Goal: Find specific page/section: Find specific page/section

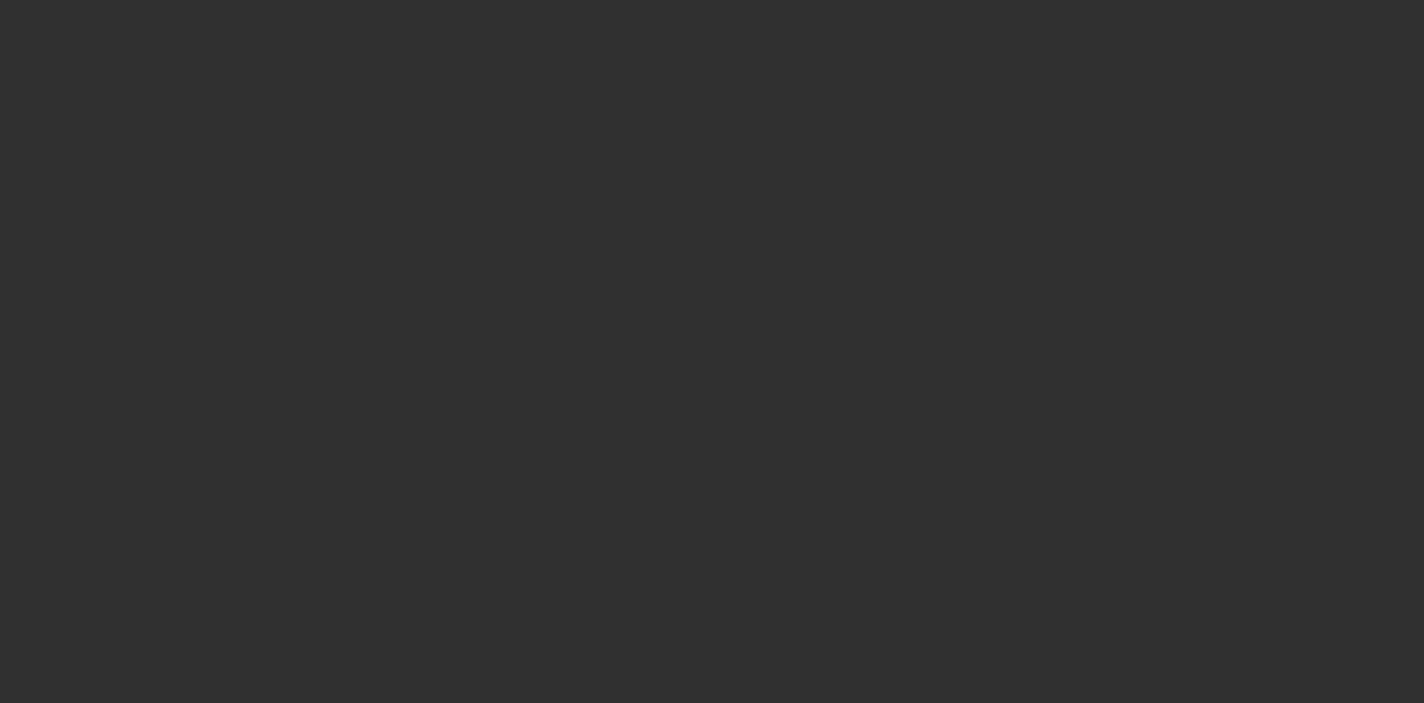
select select "10"
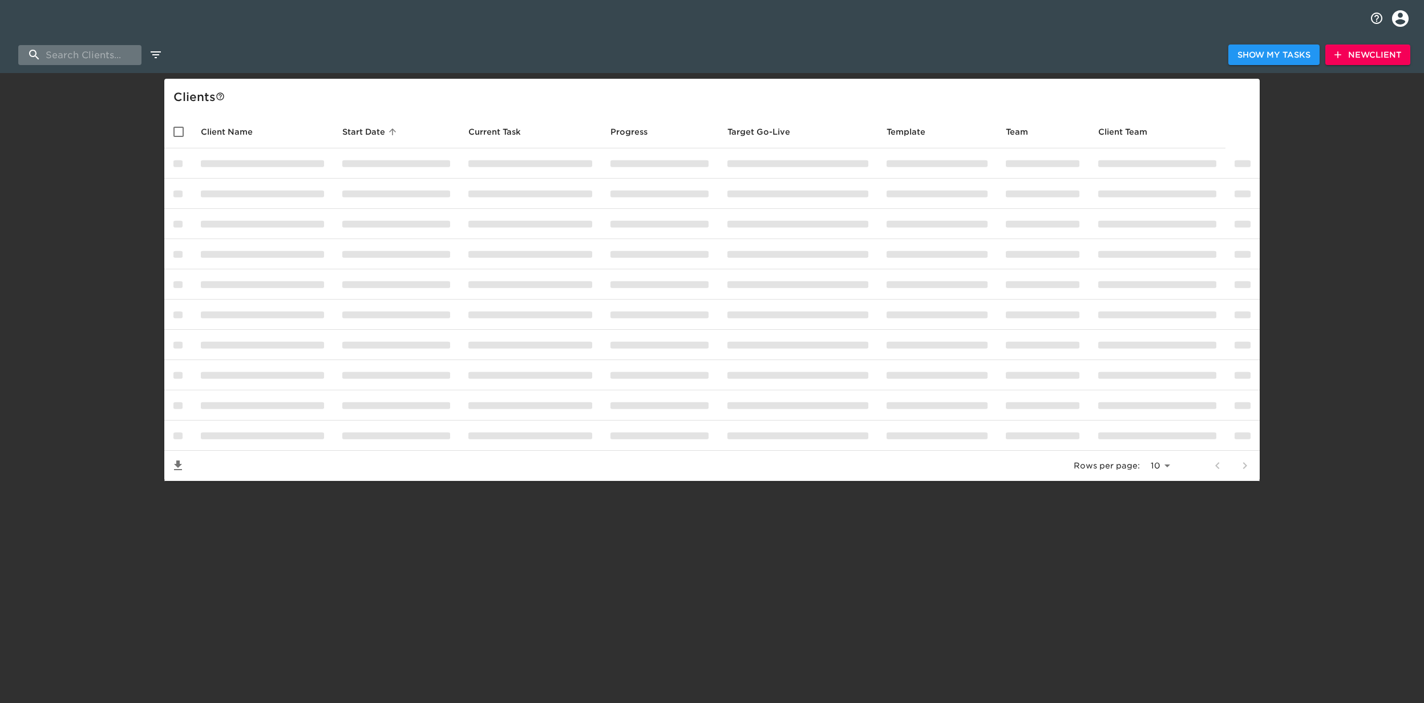
drag, startPoint x: 80, startPoint y: 53, endPoint x: 135, endPoint y: 59, distance: 55.1
click at [80, 53] on input "search" at bounding box center [79, 55] width 123 height 20
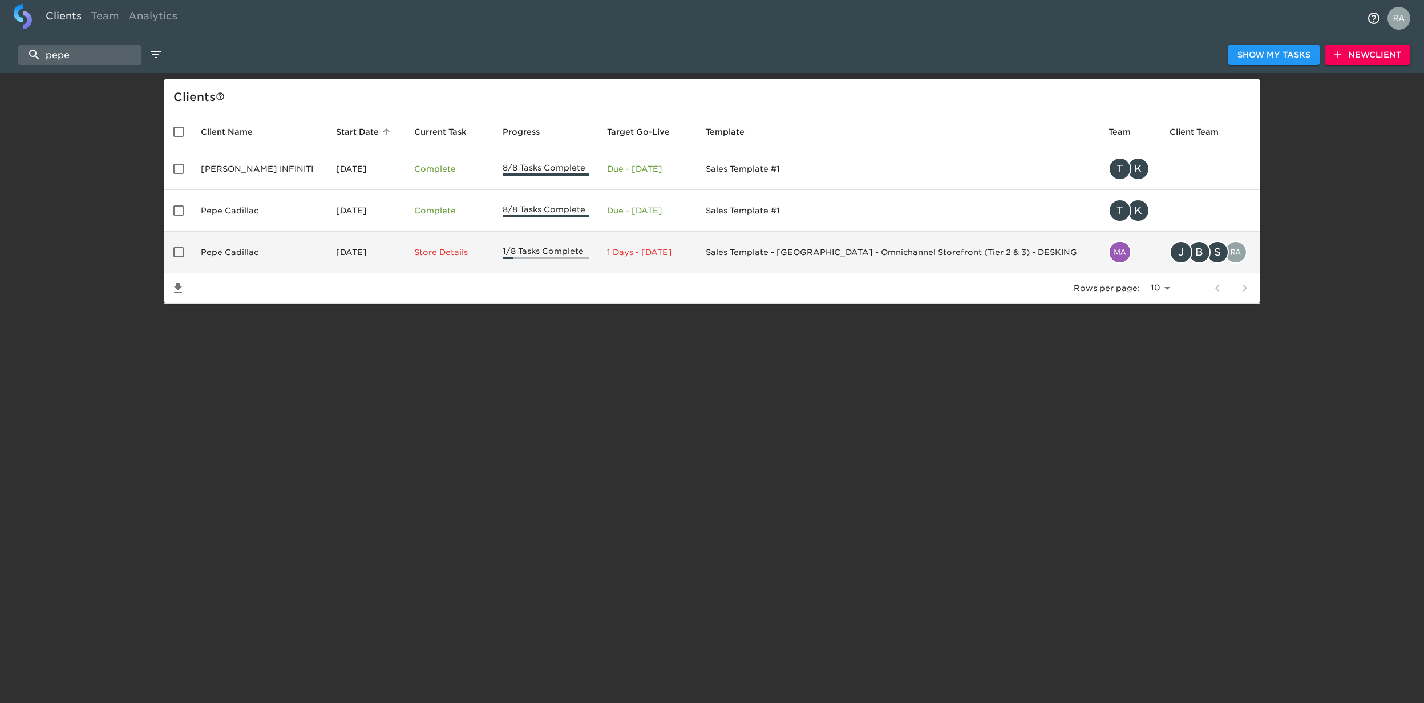
type input "pepe"
click at [460, 256] on p "Store Details" at bounding box center [449, 251] width 70 height 11
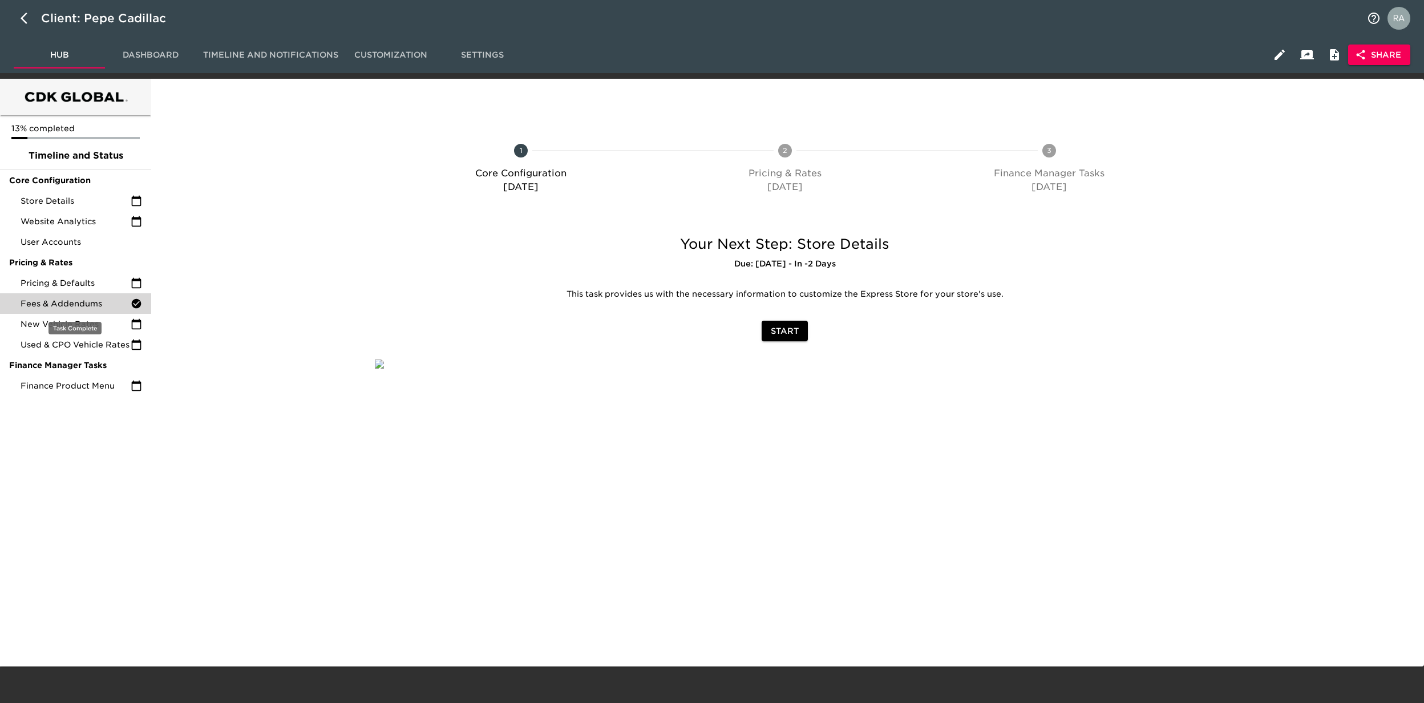
click at [59, 309] on span "Fees & Addendums" at bounding box center [76, 303] width 110 height 11
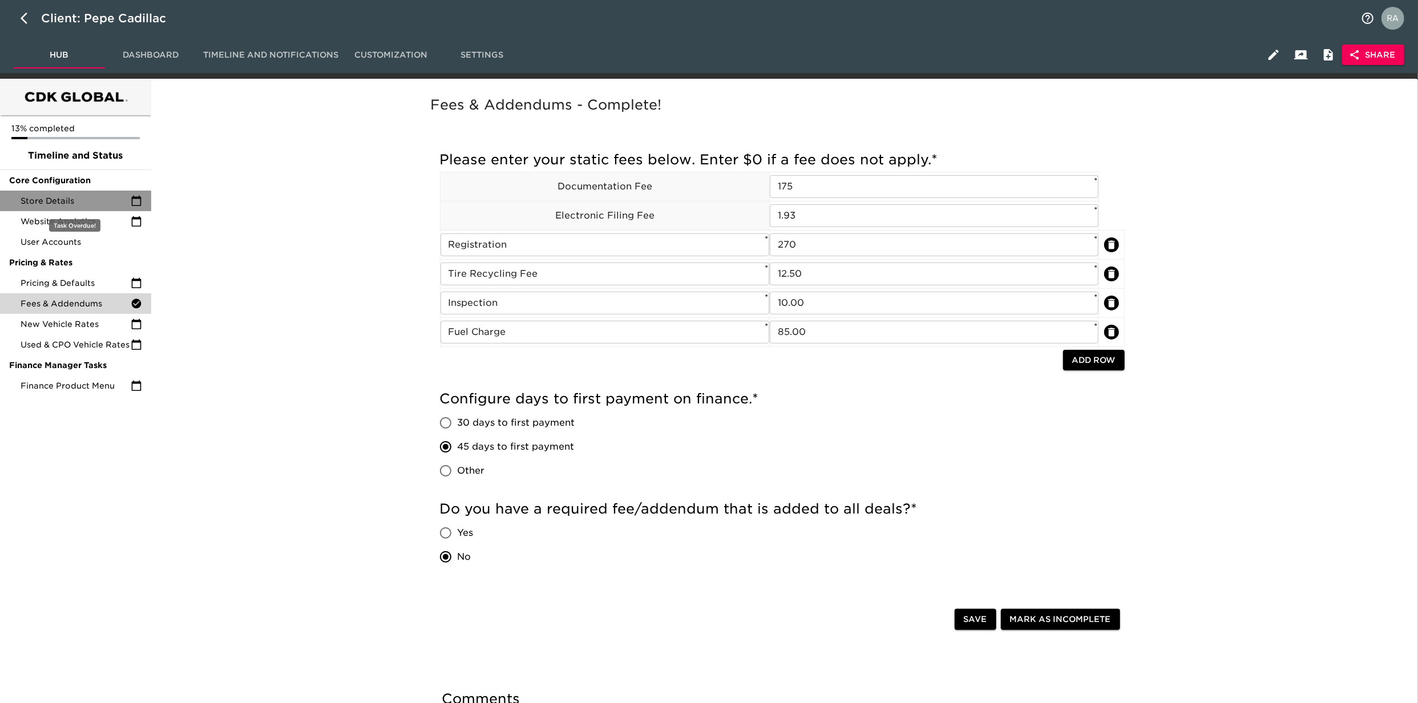
click at [74, 195] on span "Store Details" at bounding box center [76, 200] width 110 height 11
click at [26, 19] on icon "button" at bounding box center [28, 18] width 14 height 14
select select "10"
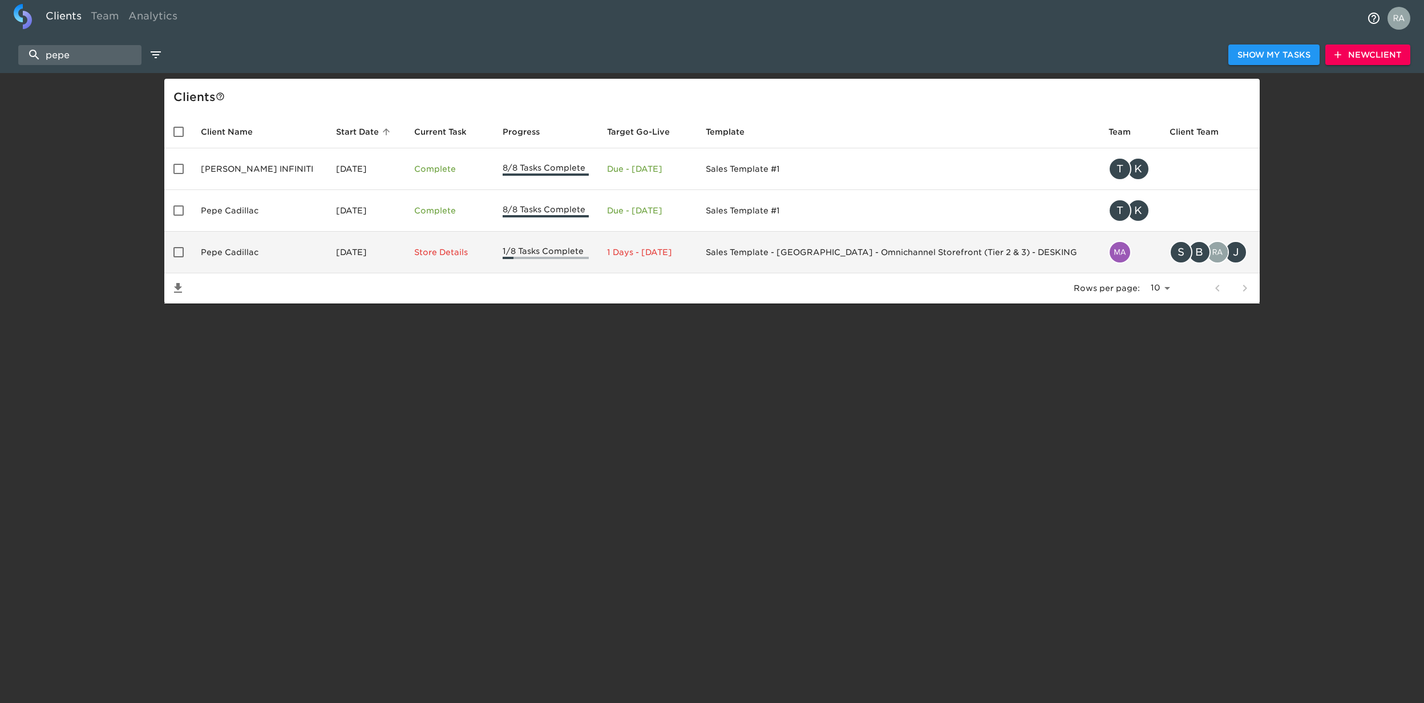
click at [250, 248] on td "Pepe Cadillac" at bounding box center [259, 253] width 135 height 42
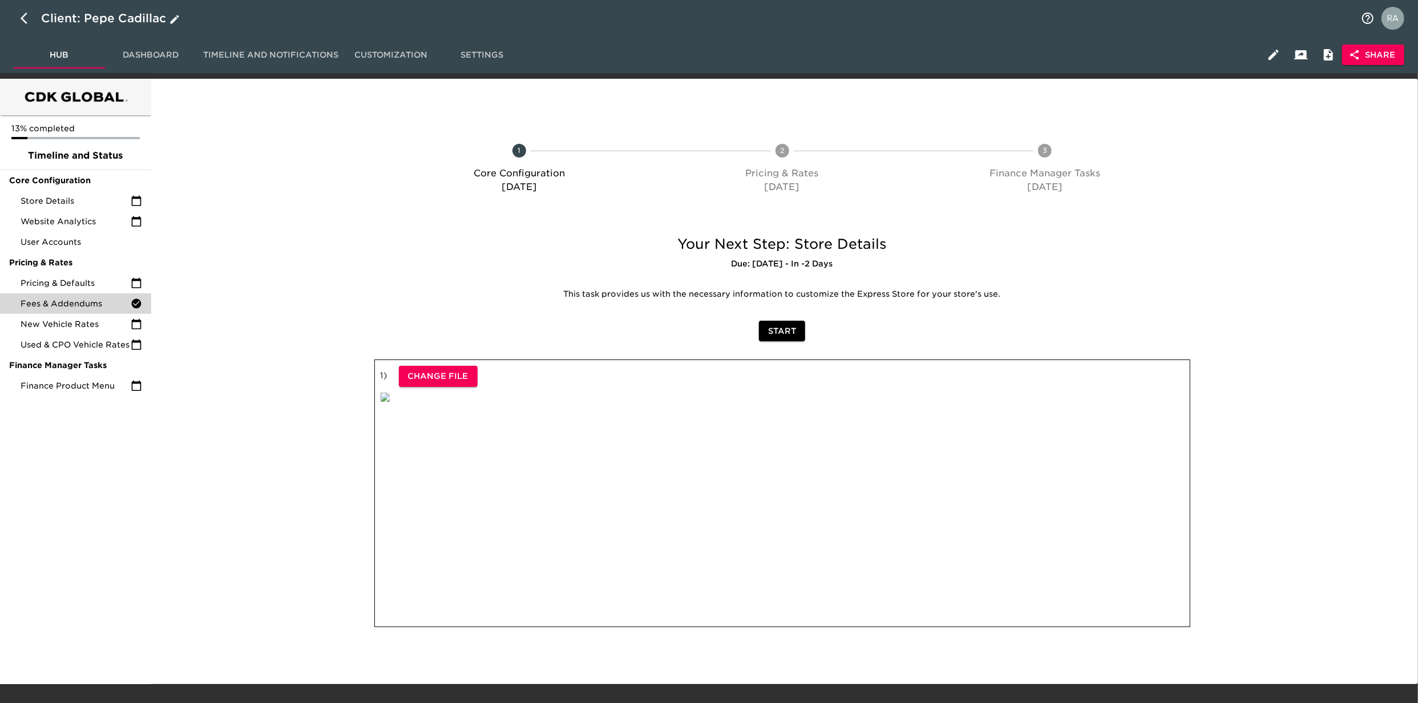
click at [28, 23] on icon "button" at bounding box center [28, 18] width 14 height 14
select select "10"
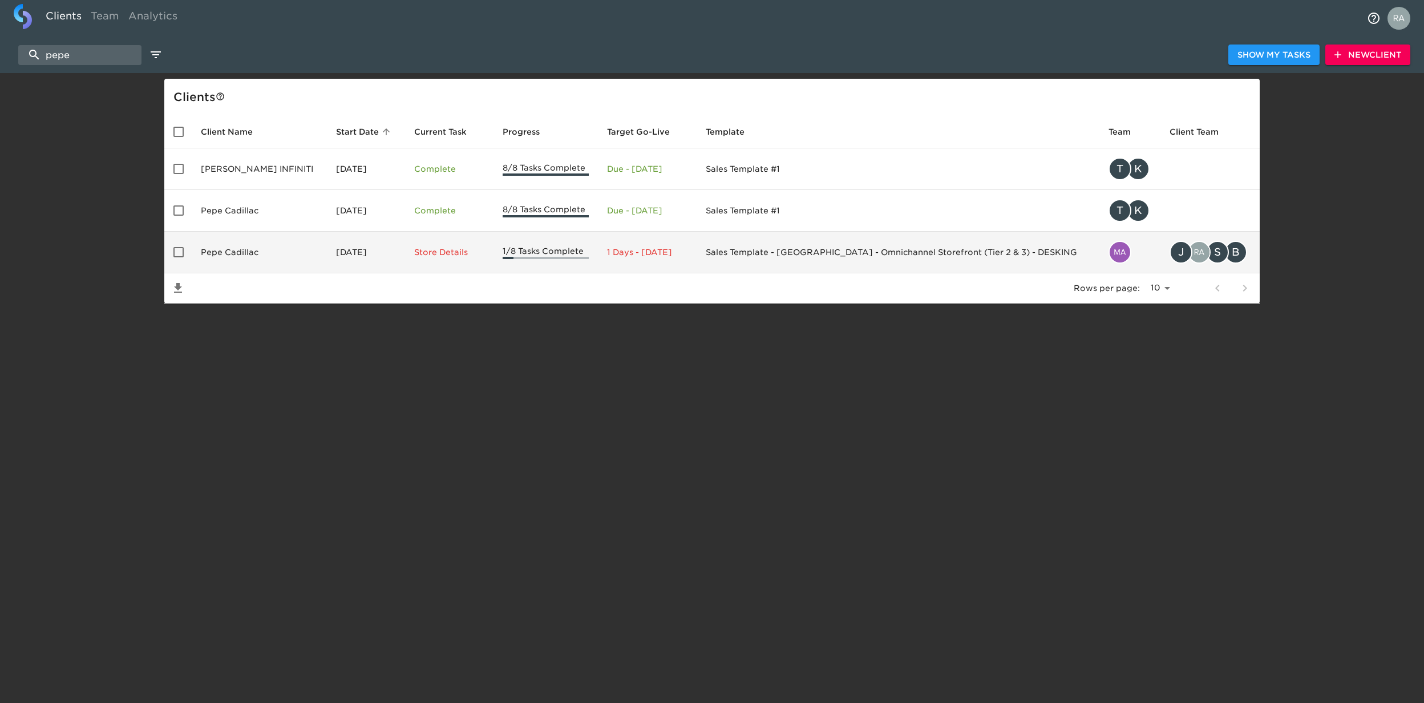
click at [806, 260] on td "Sales Template - [GEOGRAPHIC_DATA] - Omnichannel Storefront (Tier 2 & 3) - DESK…" at bounding box center [898, 253] width 403 height 42
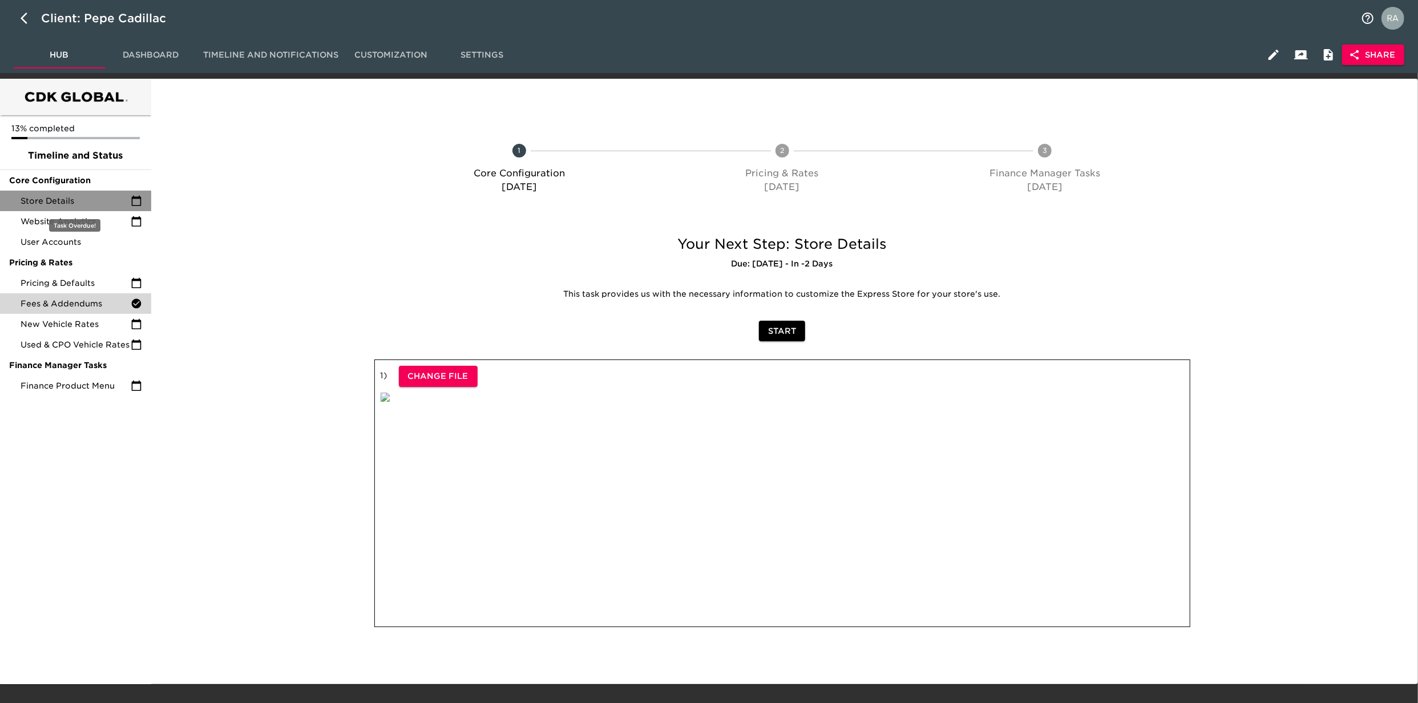
click at [80, 206] on span "Store Details" at bounding box center [76, 200] width 110 height 11
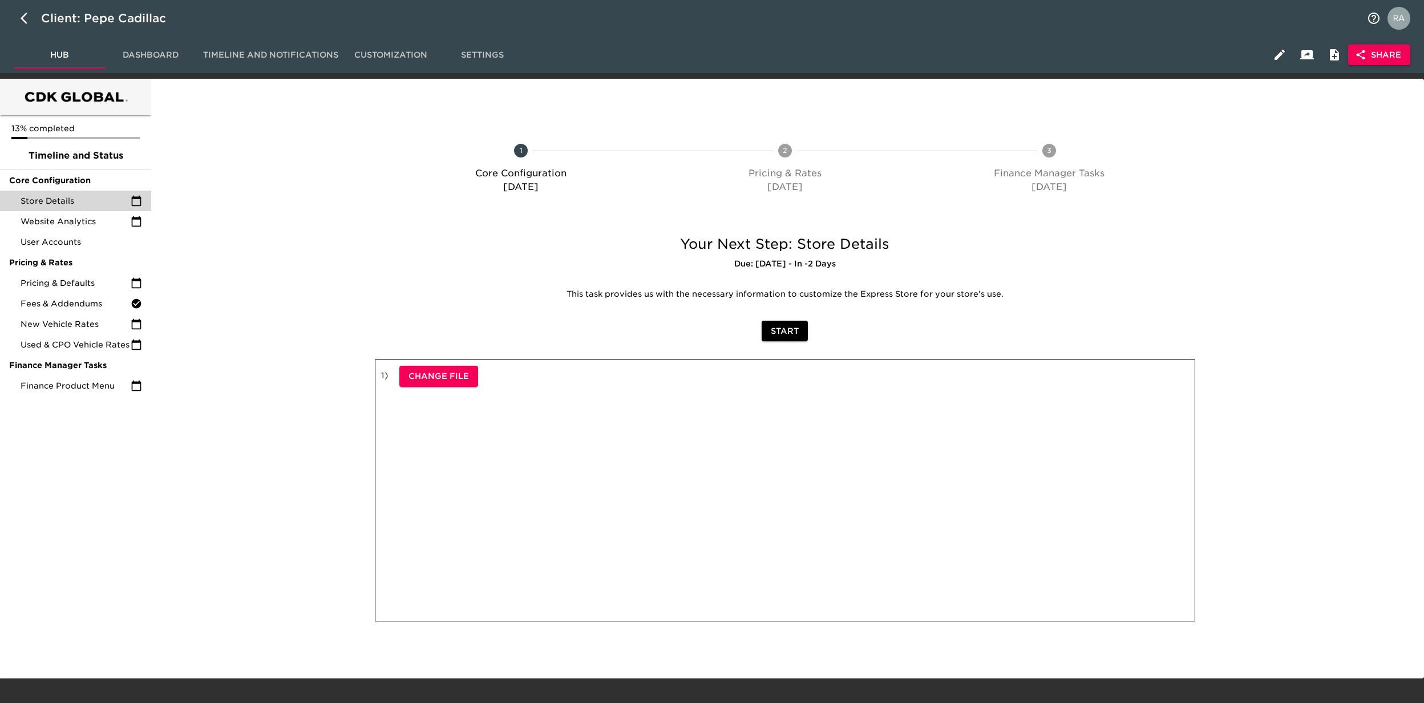
select select "10"
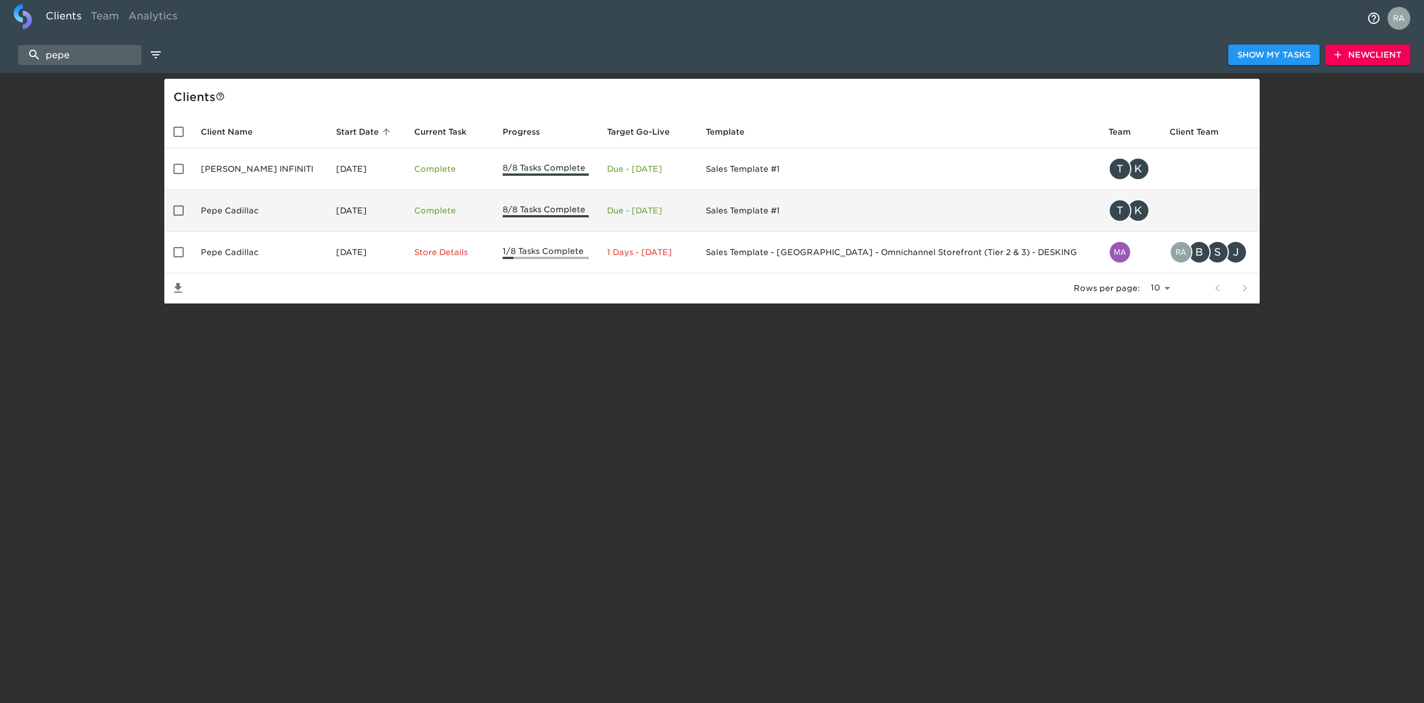
click at [281, 204] on td "Pepe Cadillac" at bounding box center [259, 211] width 135 height 42
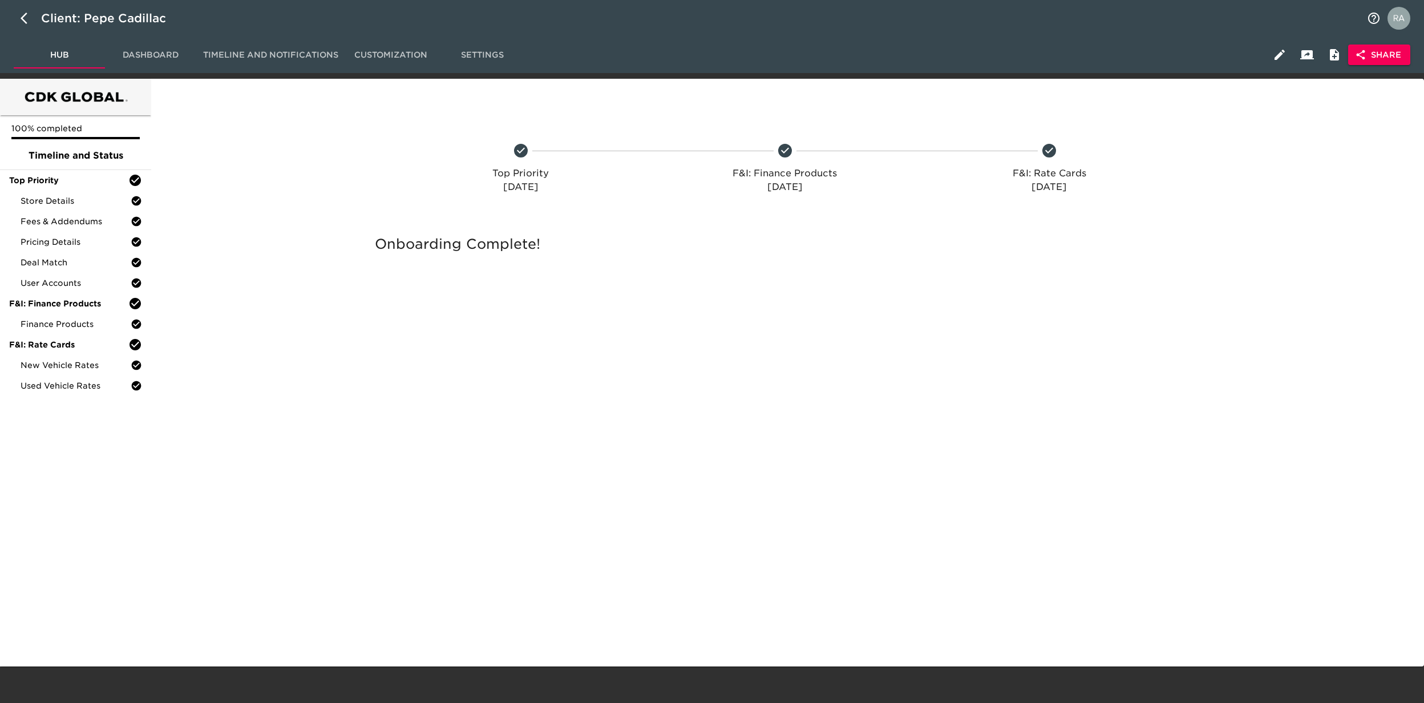
select select "10"
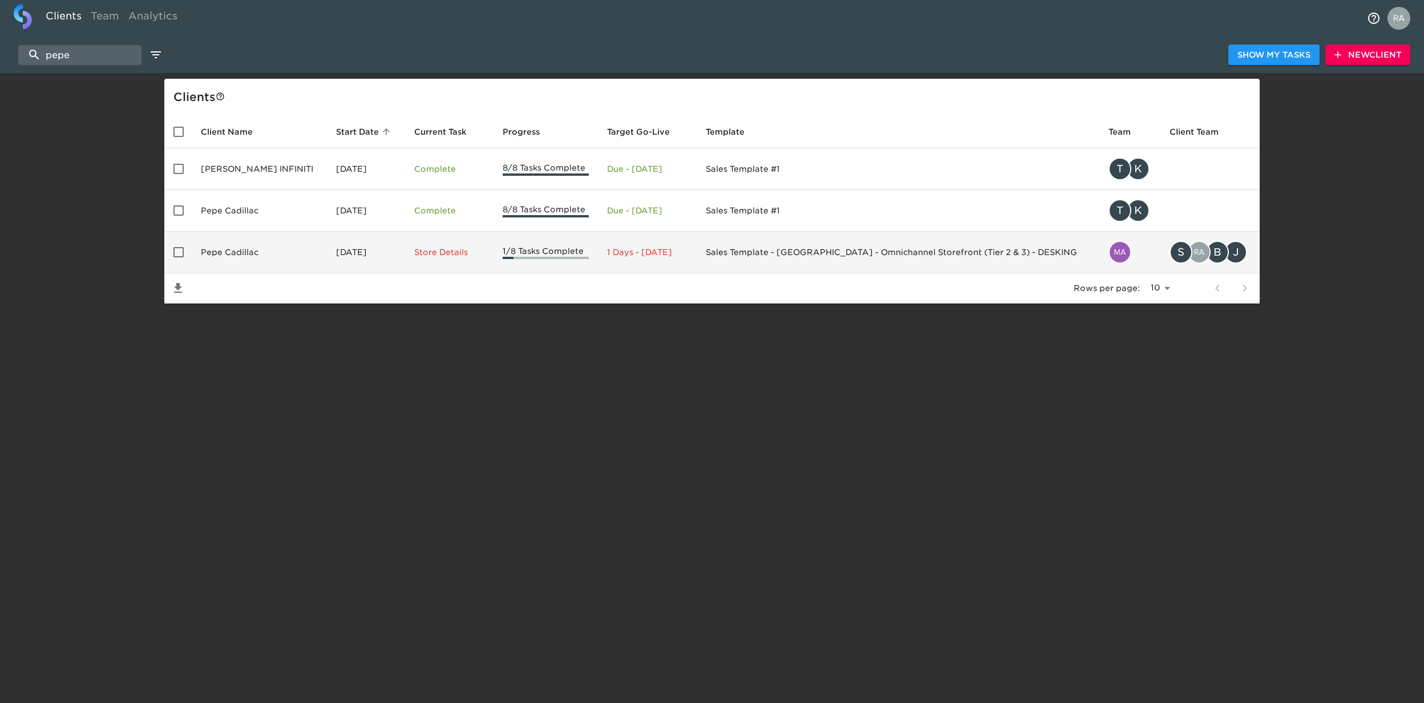
click at [327, 264] on td "[DATE]" at bounding box center [366, 253] width 78 height 42
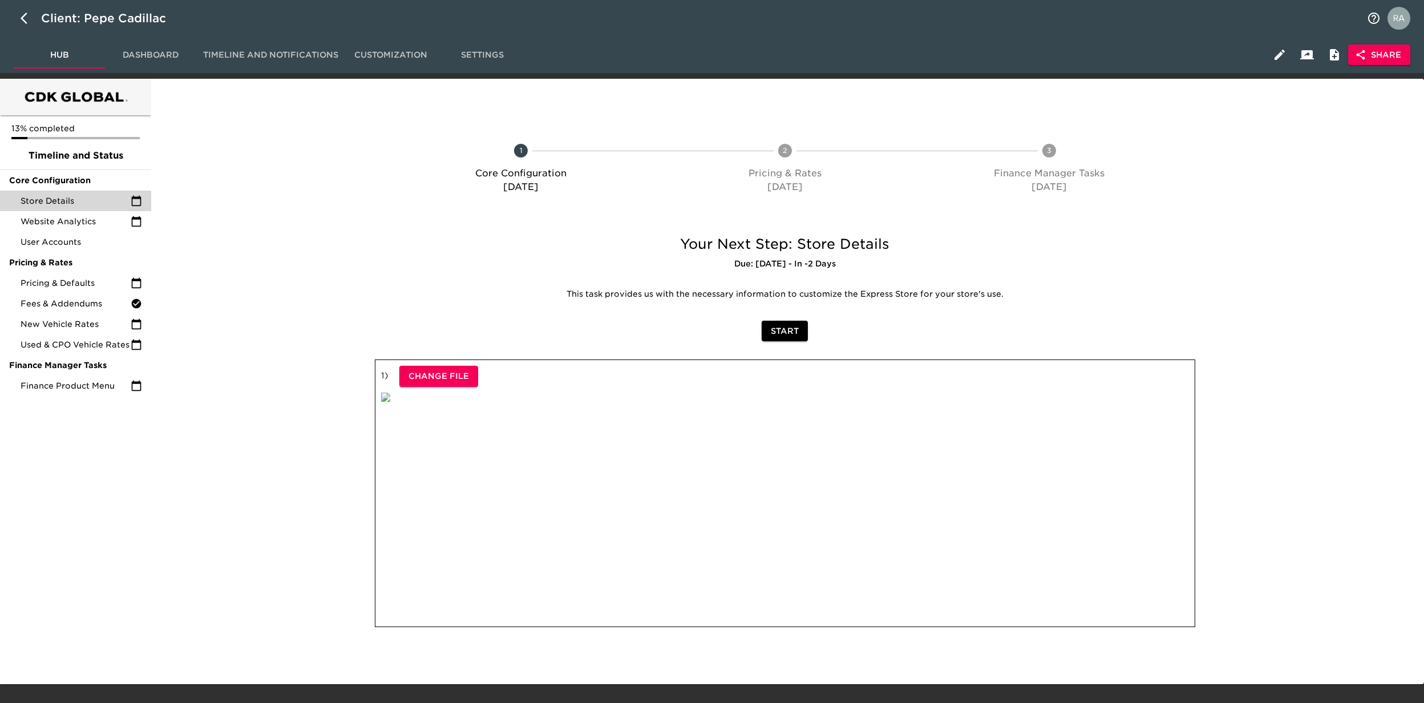
select select "10"
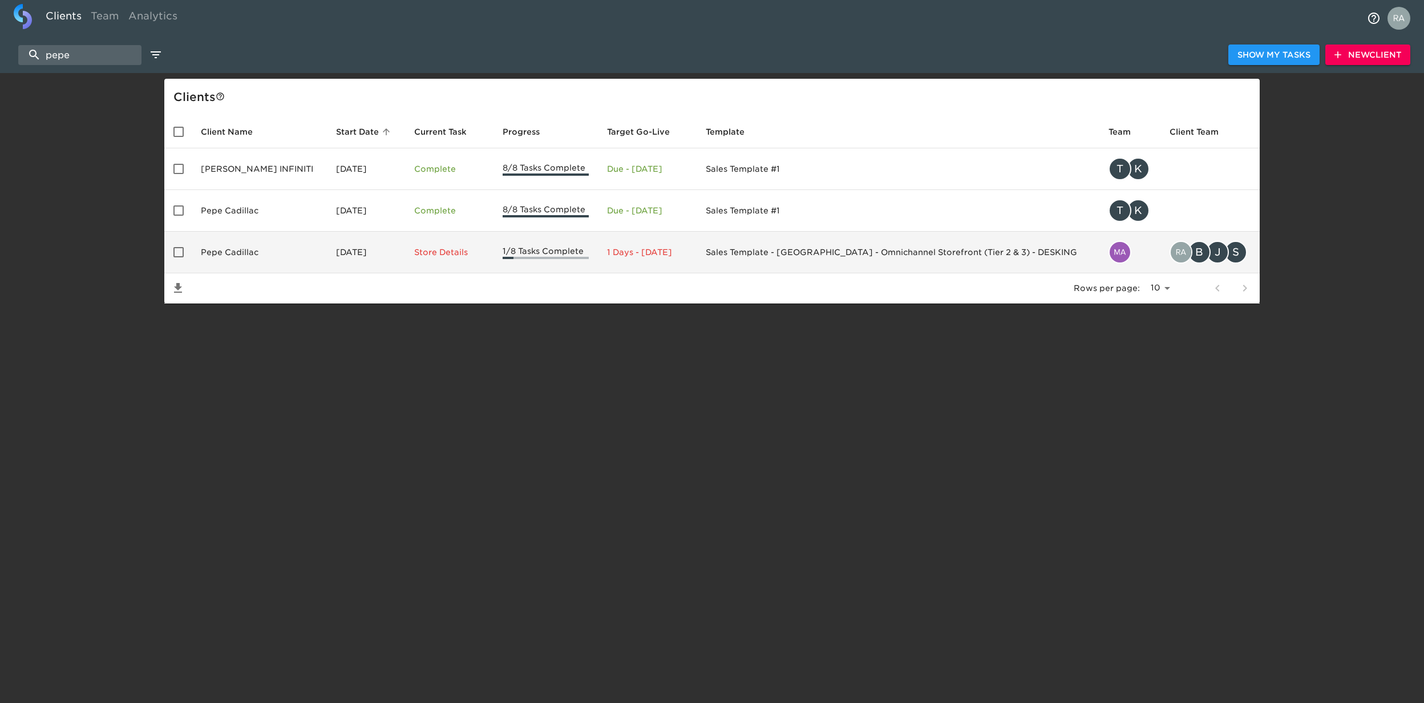
click at [281, 241] on td "Pepe Cadillac" at bounding box center [259, 253] width 135 height 42
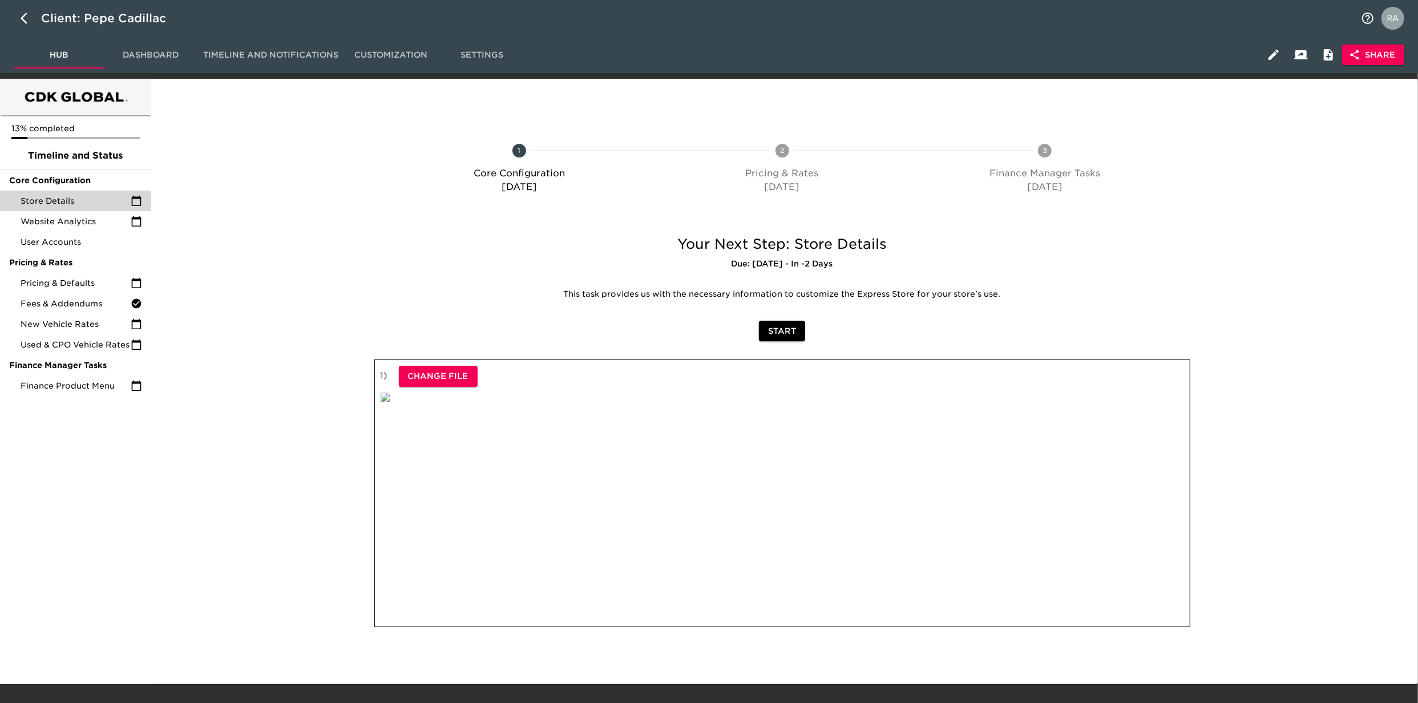
select select "10"
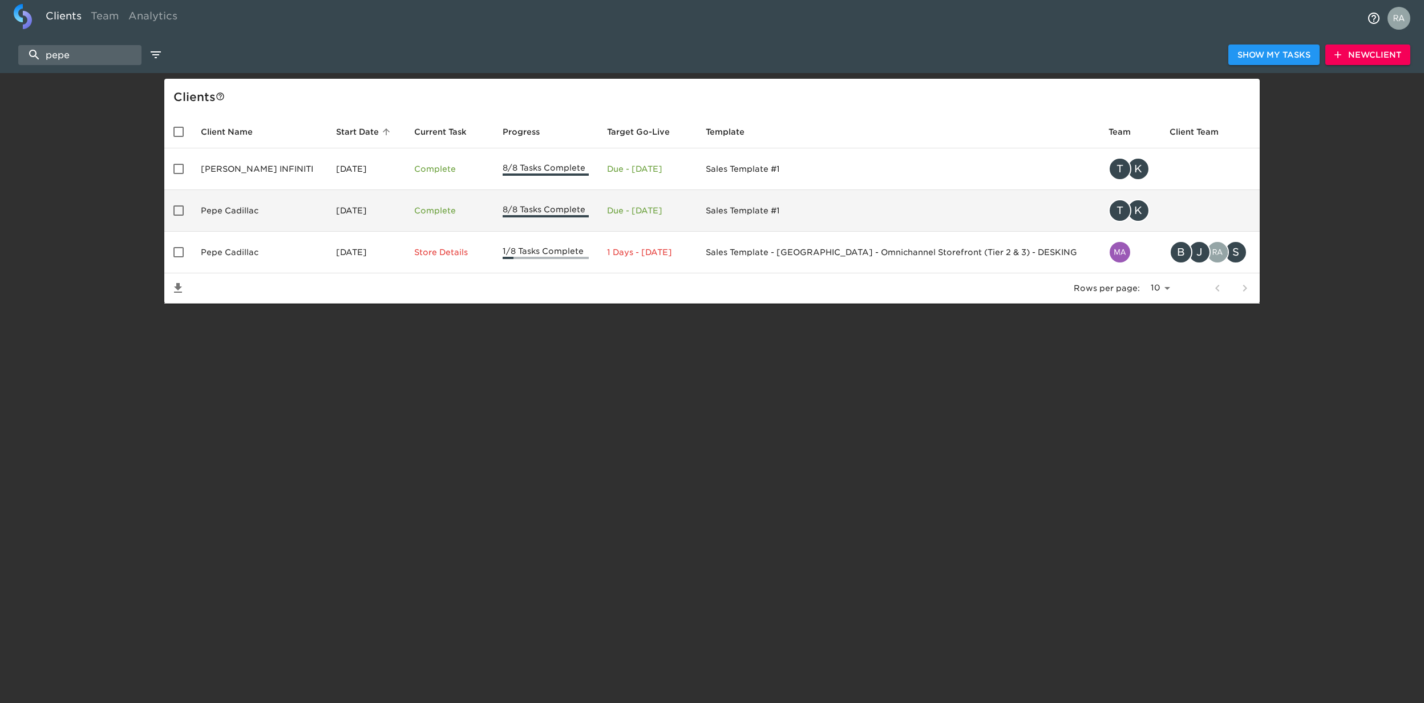
click at [242, 204] on td "Pepe Cadillac" at bounding box center [259, 211] width 135 height 42
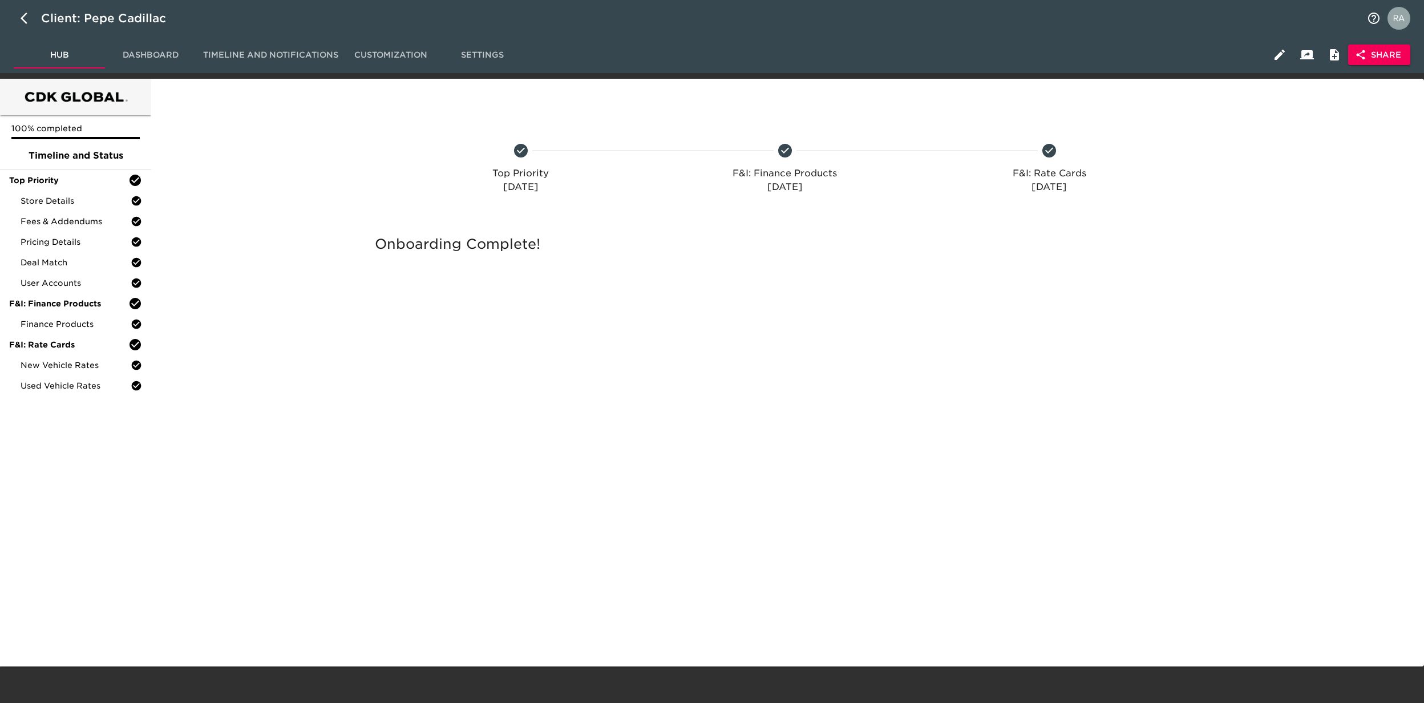
select select "10"
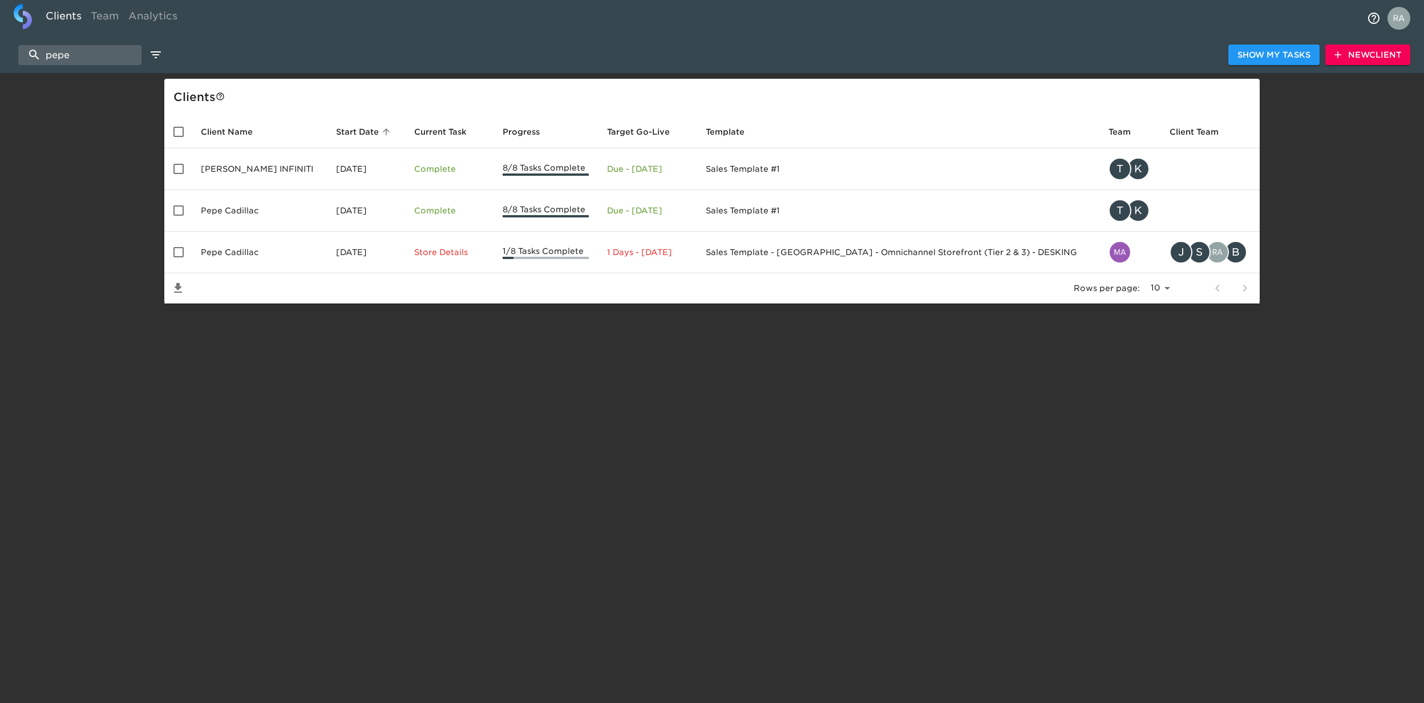
click at [812, 340] on html "Clients Team Analytics pepe Show My Tasks New Client Client s Client Name Start…" at bounding box center [712, 170] width 1424 height 340
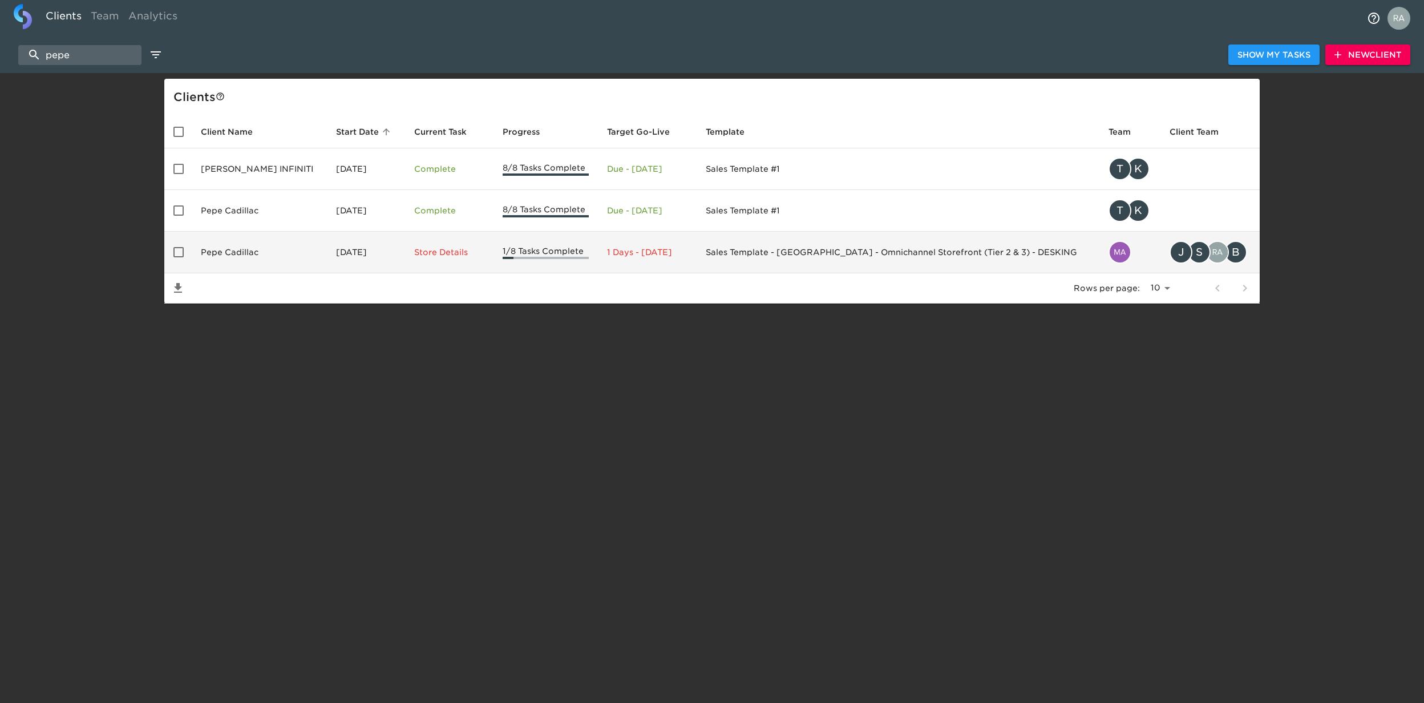
click at [830, 266] on td "Sales Template - [GEOGRAPHIC_DATA] - Omnichannel Storefront (Tier 2 & 3) - DESK…" at bounding box center [898, 253] width 403 height 42
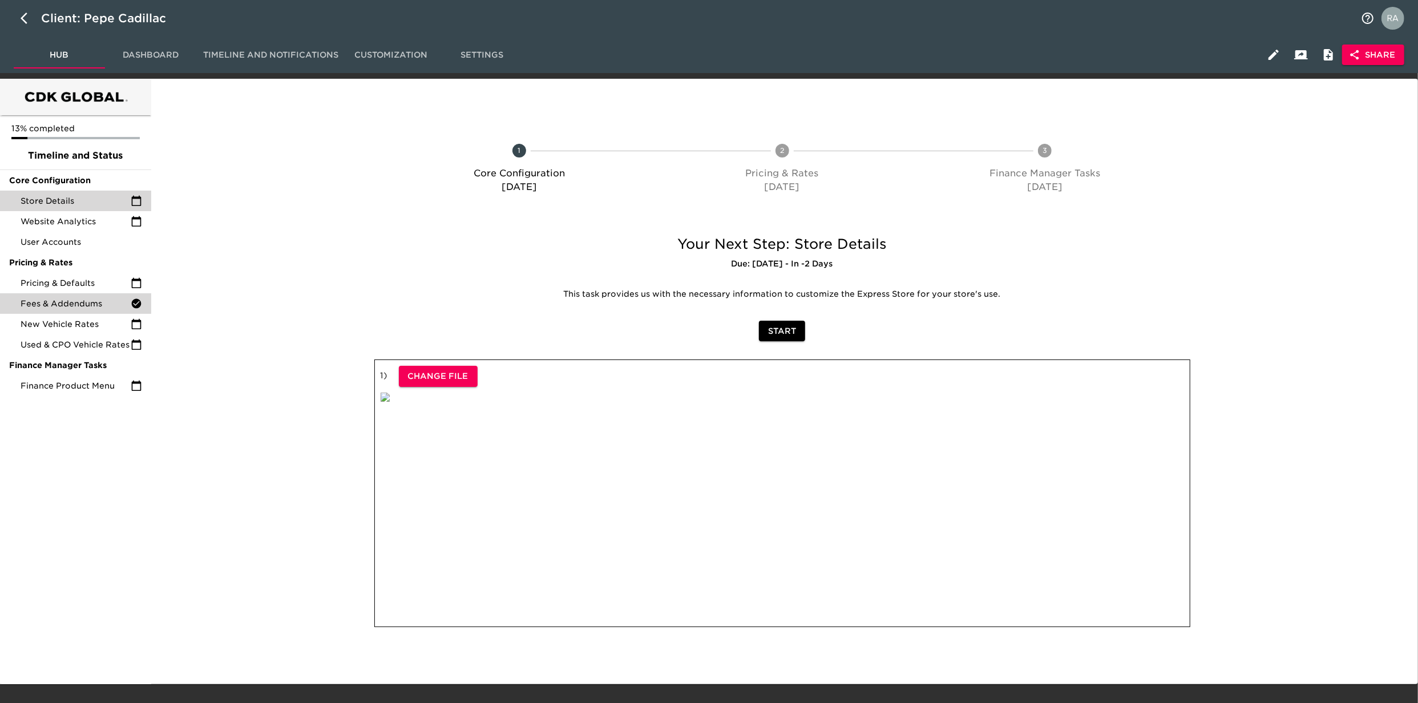
click at [90, 304] on span "Fees & Addendums" at bounding box center [76, 303] width 110 height 11
click at [23, 21] on icon "button" at bounding box center [28, 18] width 14 height 14
select select "10"
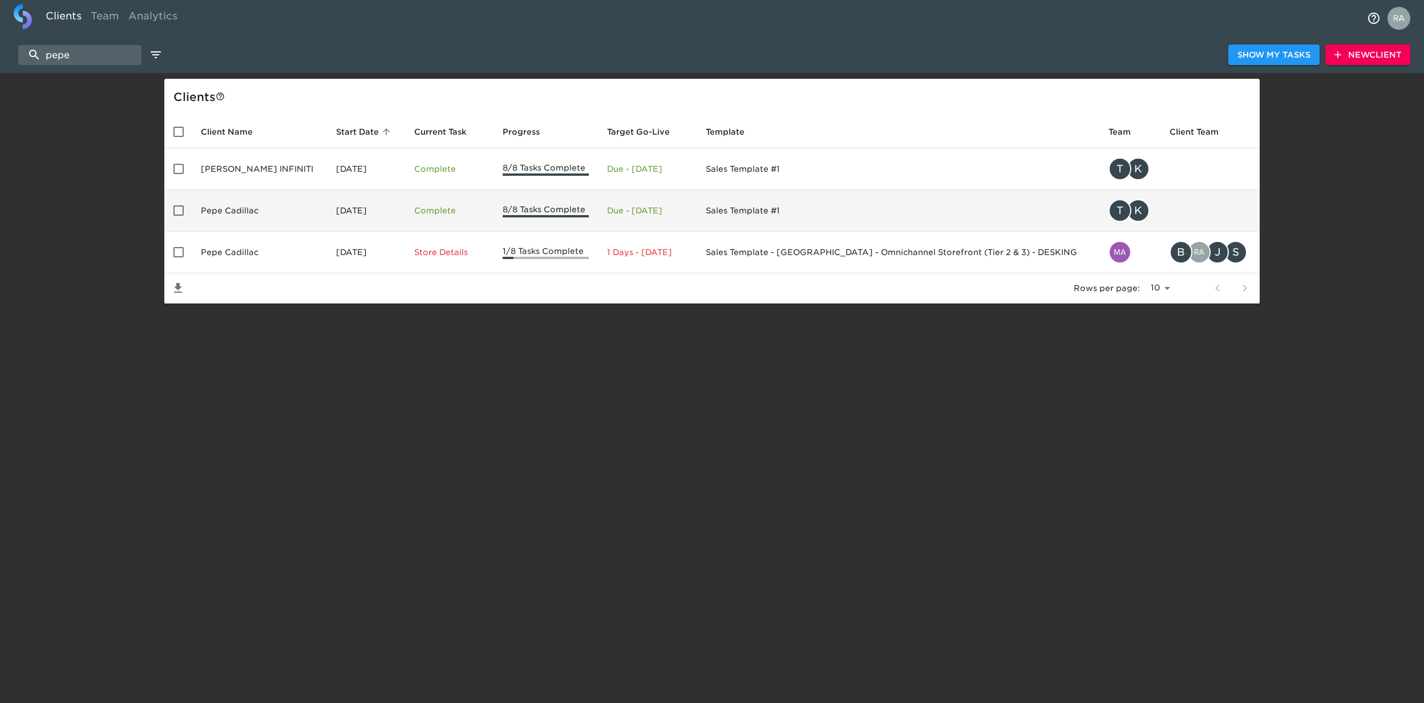
click at [254, 207] on td "Pepe Cadillac" at bounding box center [259, 211] width 135 height 42
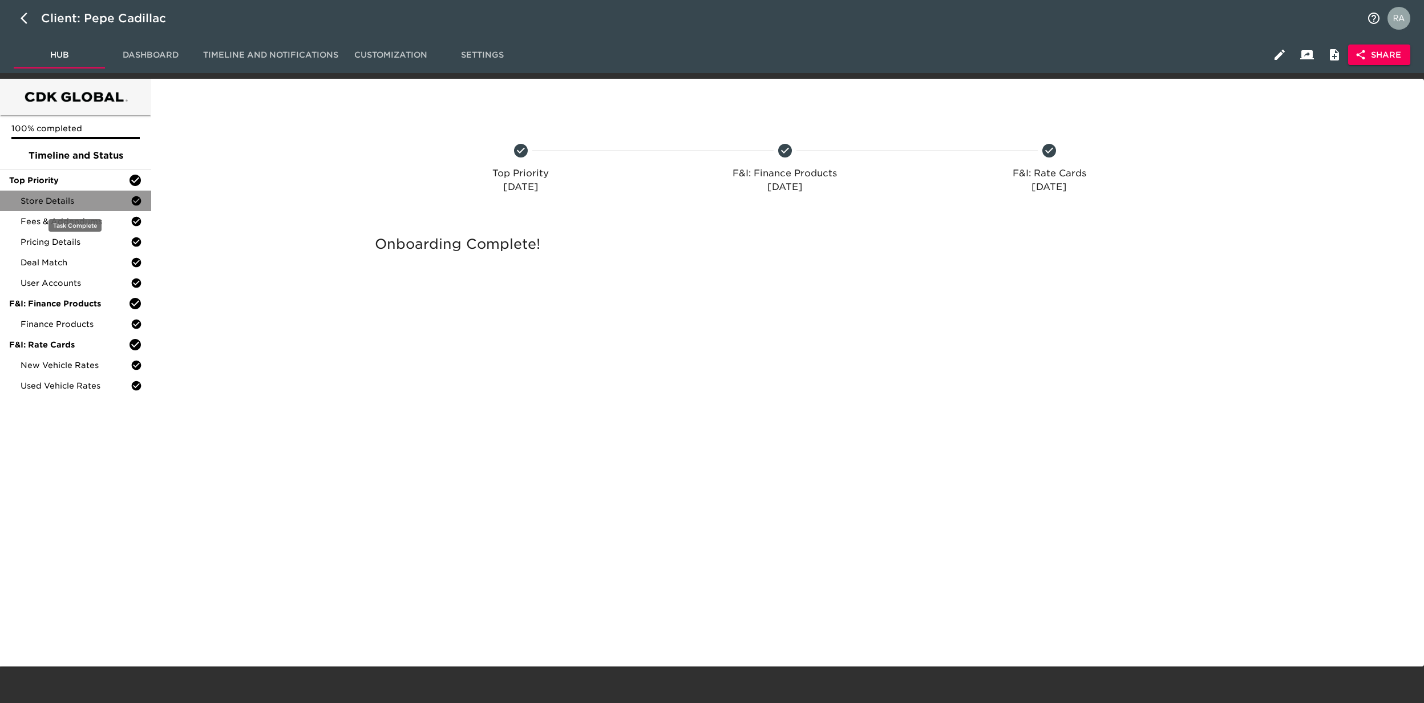
click at [97, 193] on div "Store Details" at bounding box center [75, 201] width 151 height 21
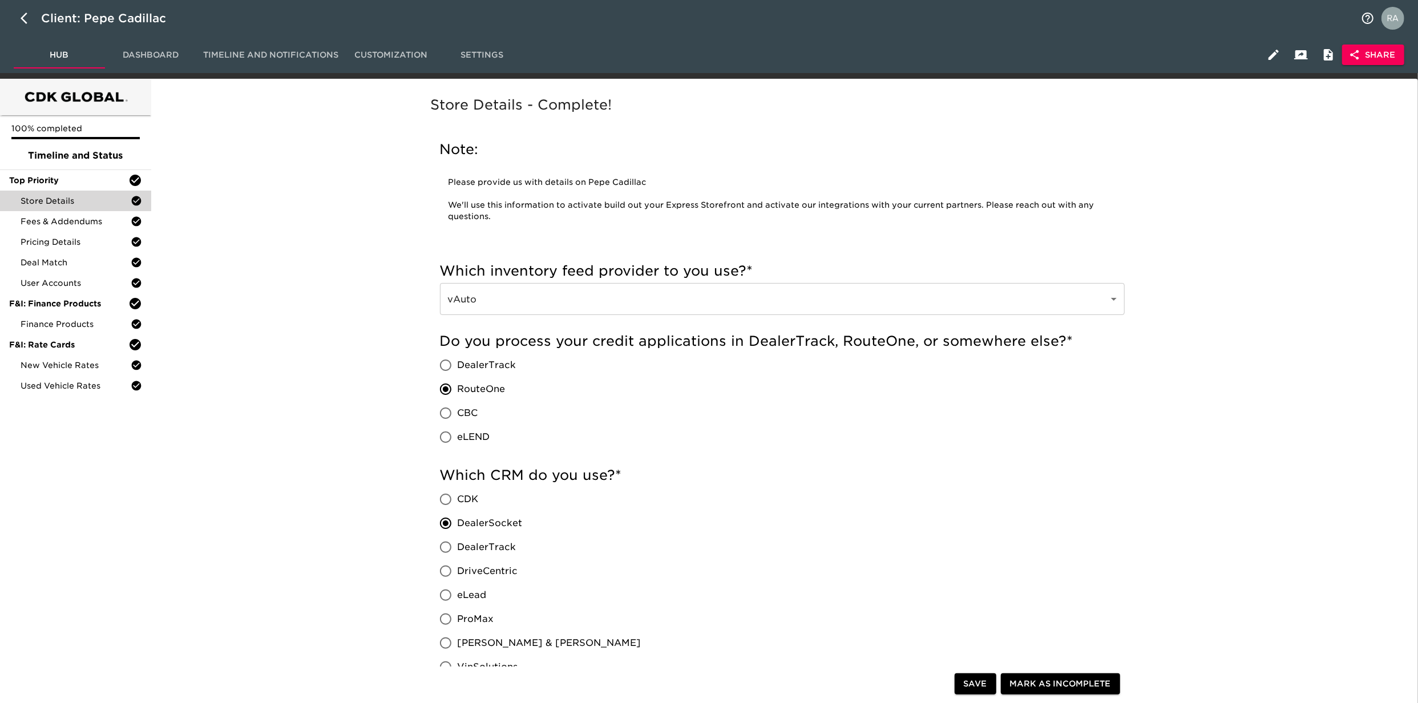
click at [720, 177] on p "Please provide us with details on Pepe Cadillac We'll use this information to a…" at bounding box center [782, 200] width 668 height 46
click at [22, 19] on icon "button" at bounding box center [24, 18] width 7 height 11
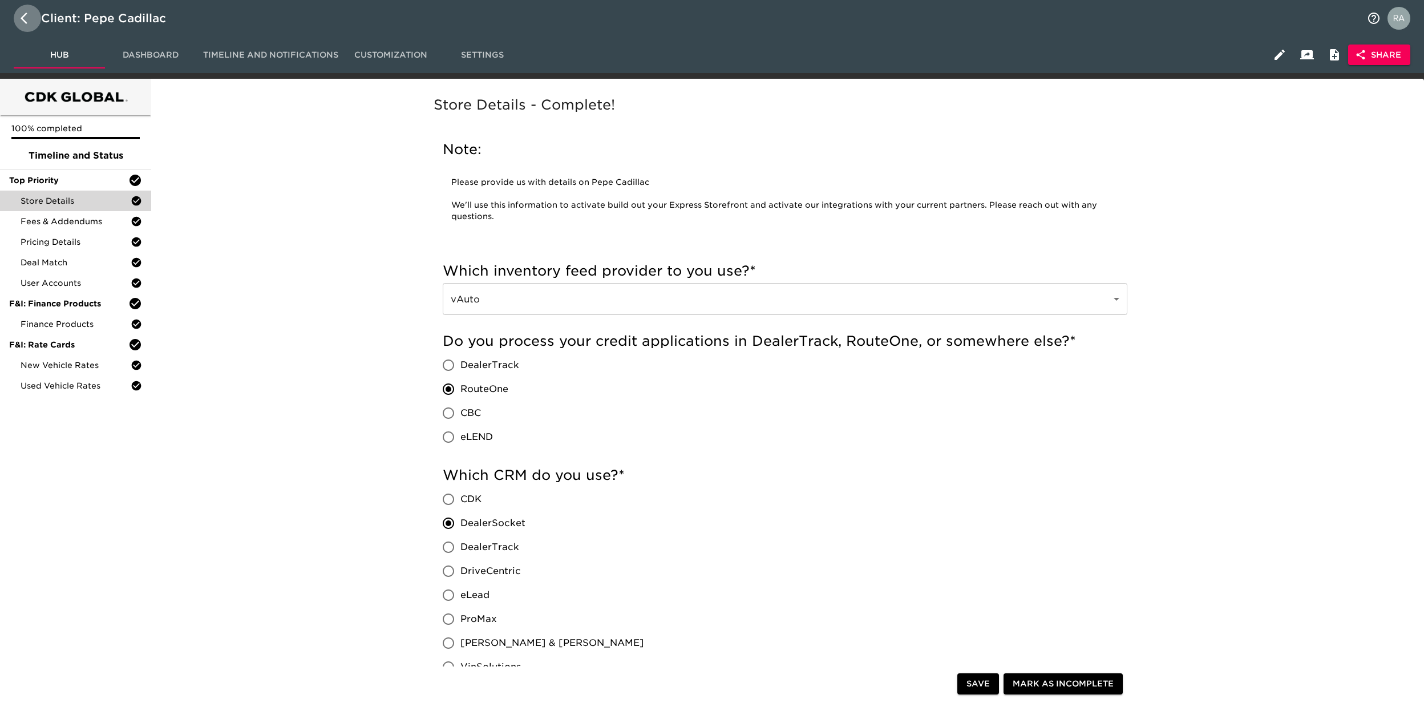
select select "10"
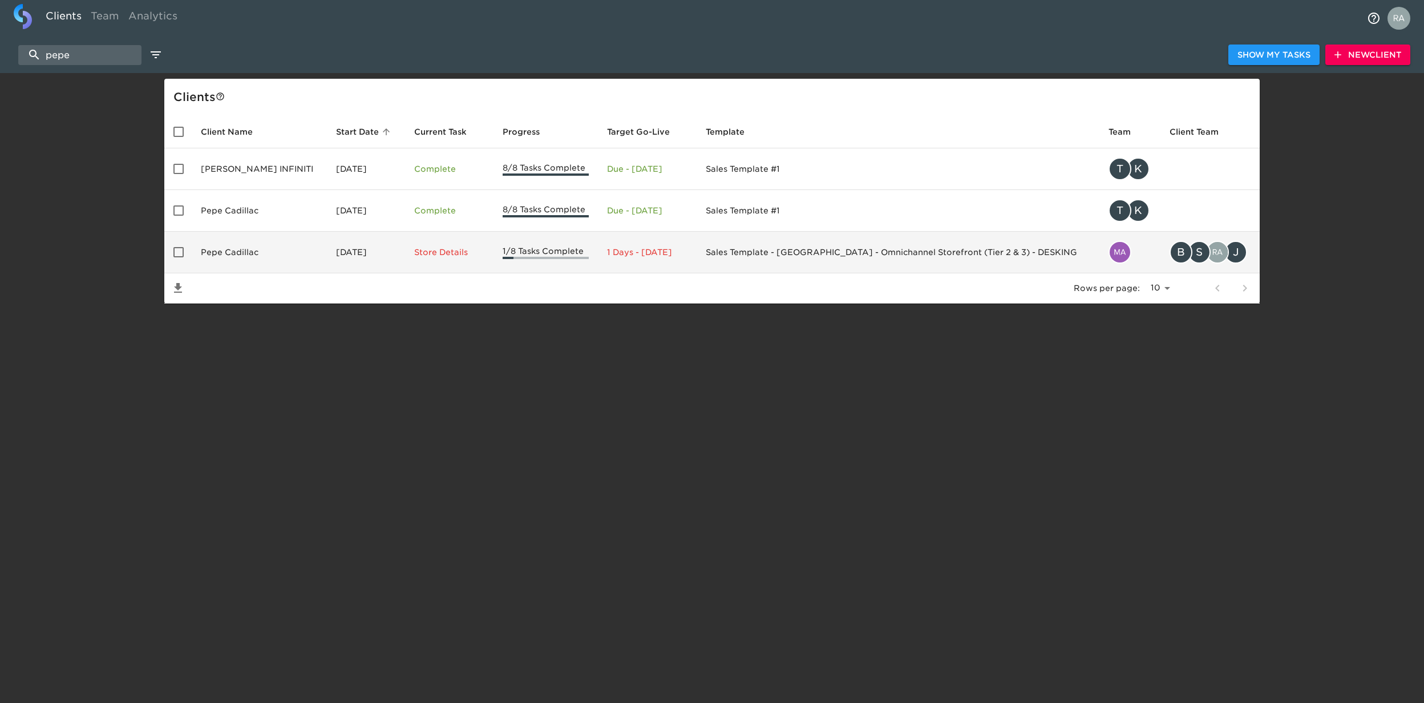
click at [472, 249] on td "Store Details" at bounding box center [449, 253] width 88 height 42
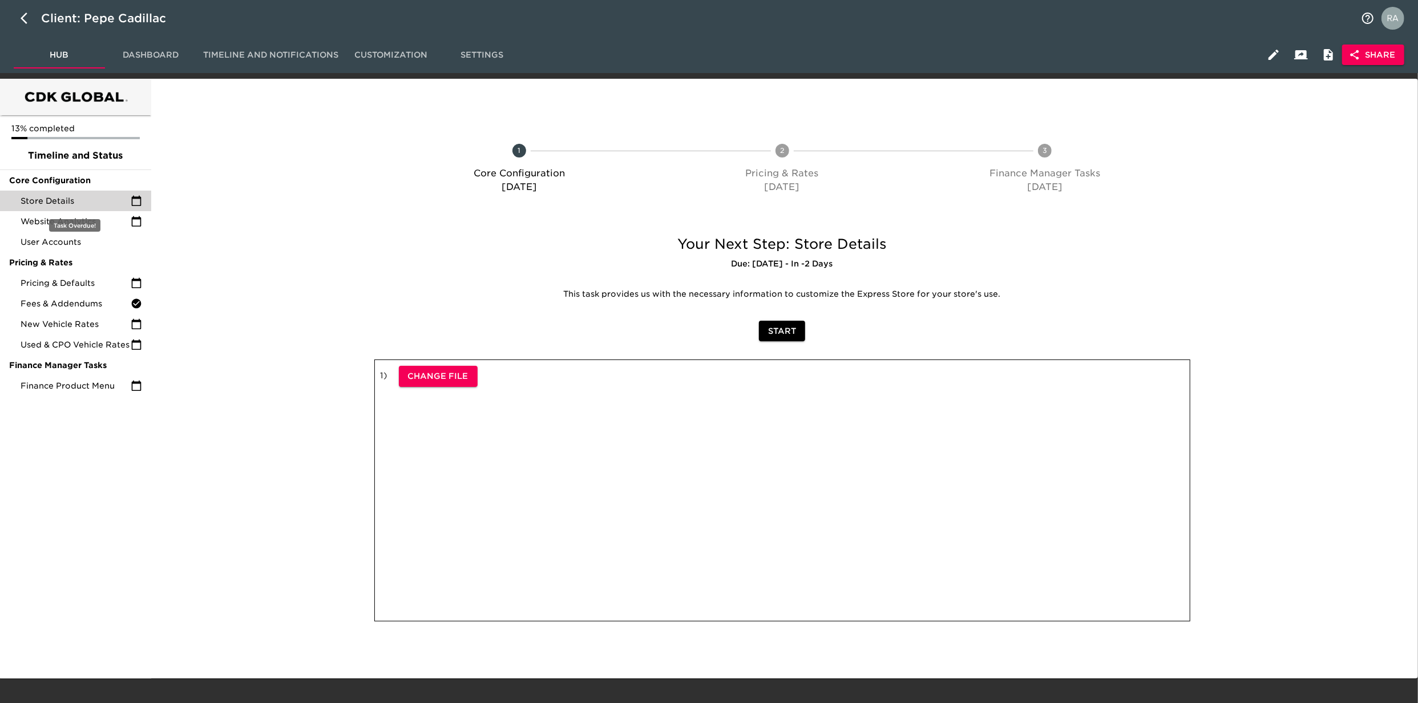
click at [113, 203] on span "Store Details" at bounding box center [76, 200] width 110 height 11
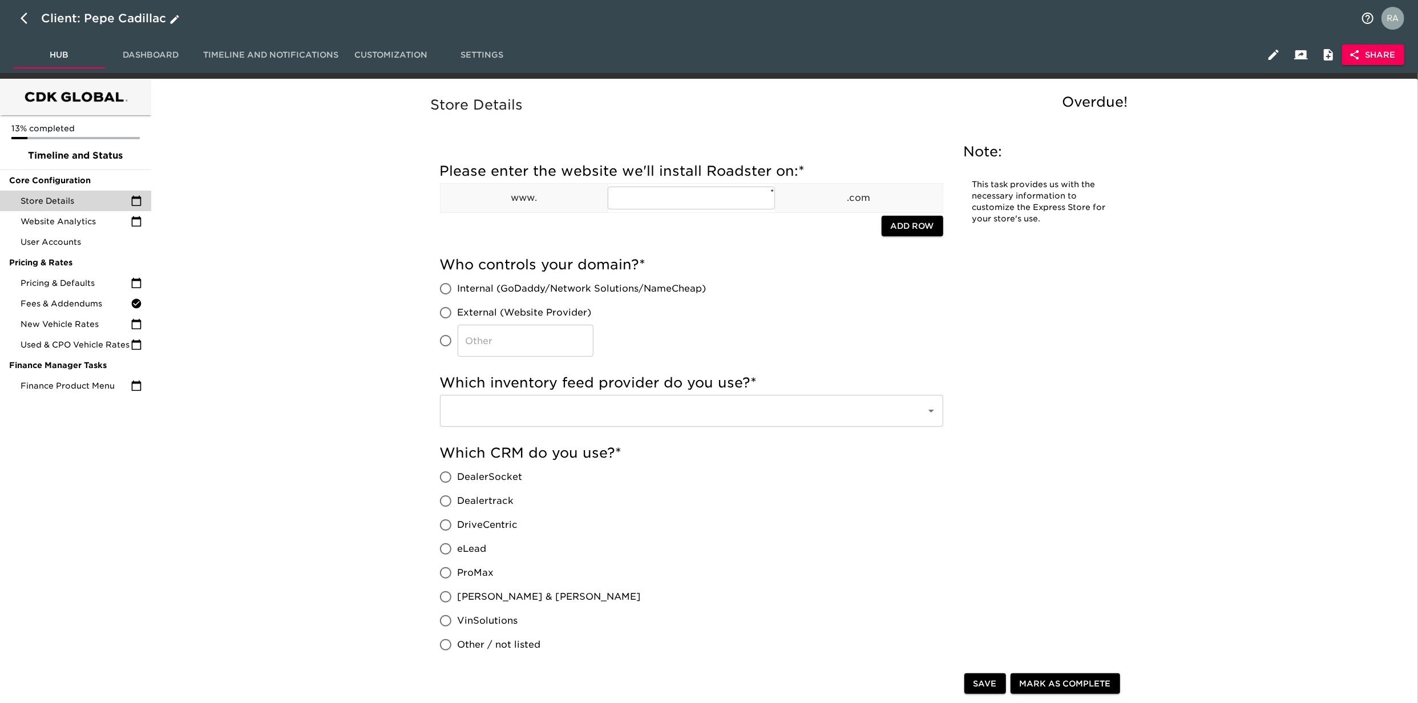
click at [23, 24] on icon "button" at bounding box center [28, 18] width 14 height 14
select select "10"
